Goal: Complete application form

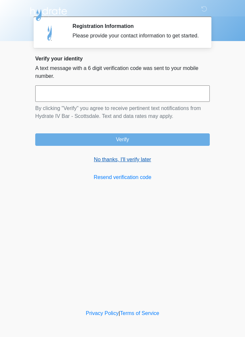
click at [136, 164] on link "No thanks, I'll verify later" at bounding box center [122, 160] width 174 height 8
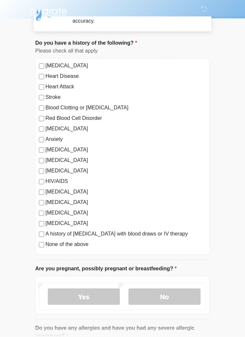
scroll to position [26, 0]
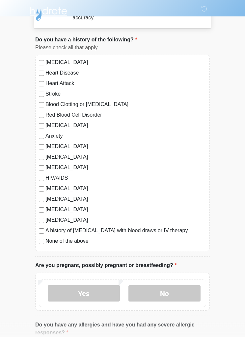
click at [48, 139] on label "Anxiety" at bounding box center [125, 136] width 160 height 8
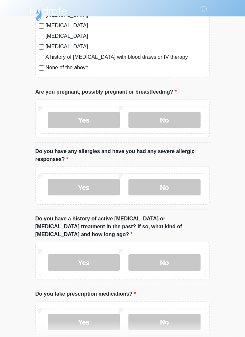
scroll to position [202, 0]
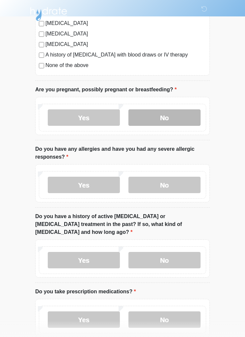
click at [174, 116] on label "No" at bounding box center [164, 117] width 72 height 16
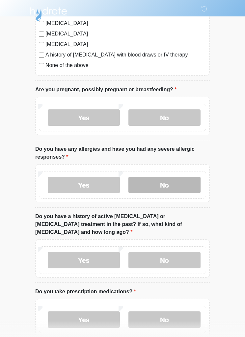
click at [186, 182] on label "No" at bounding box center [164, 185] width 72 height 16
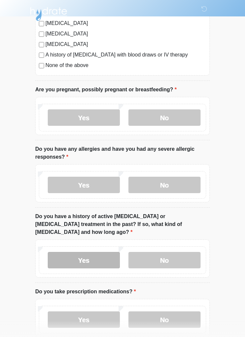
click at [74, 253] on label "Yes" at bounding box center [84, 260] width 72 height 16
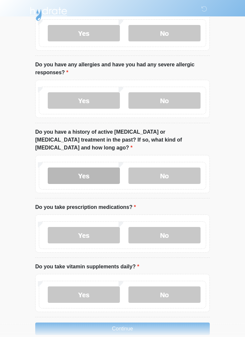
scroll to position [287, 0]
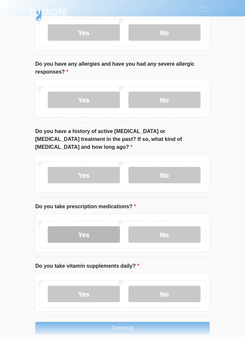
click at [64, 228] on label "Yes" at bounding box center [84, 234] width 72 height 16
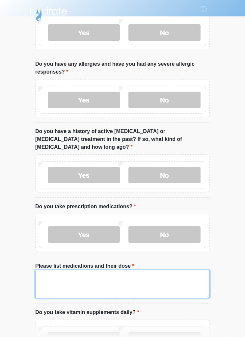
click at [177, 273] on textarea "Please list medications and their dose" at bounding box center [122, 284] width 174 height 28
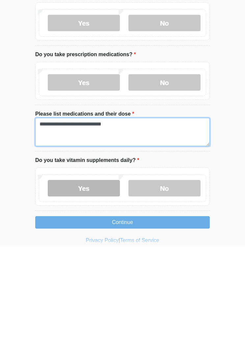
type textarea "**********"
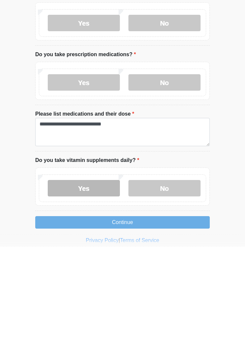
click at [110, 271] on label "Yes" at bounding box center [84, 279] width 72 height 16
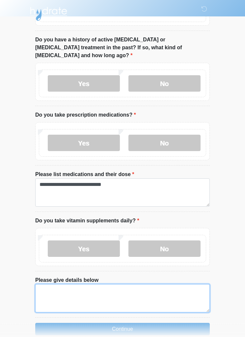
click at [185, 289] on textarea "Please give details below" at bounding box center [122, 299] width 174 height 28
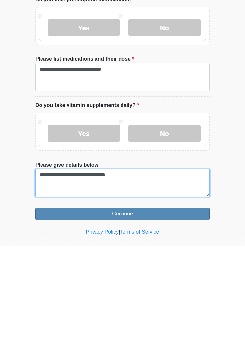
type textarea "**********"
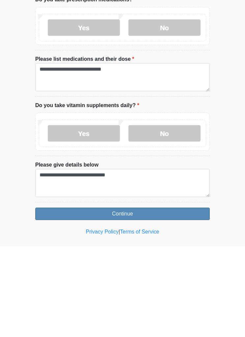
click at [55, 298] on button "Continue" at bounding box center [122, 304] width 174 height 12
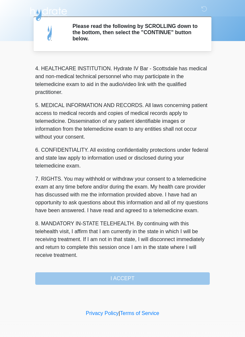
scroll to position [183, 0]
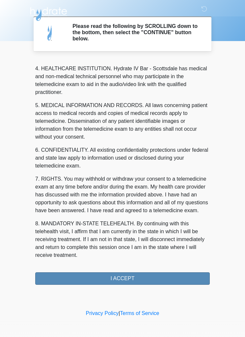
click at [169, 277] on button "I ACCEPT" at bounding box center [122, 279] width 174 height 12
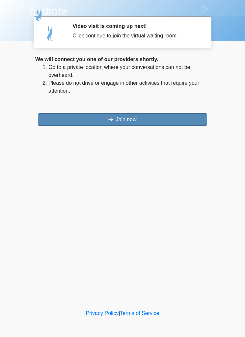
click at [79, 119] on button "Join now" at bounding box center [122, 119] width 169 height 12
